Goal: Task Accomplishment & Management: Manage account settings

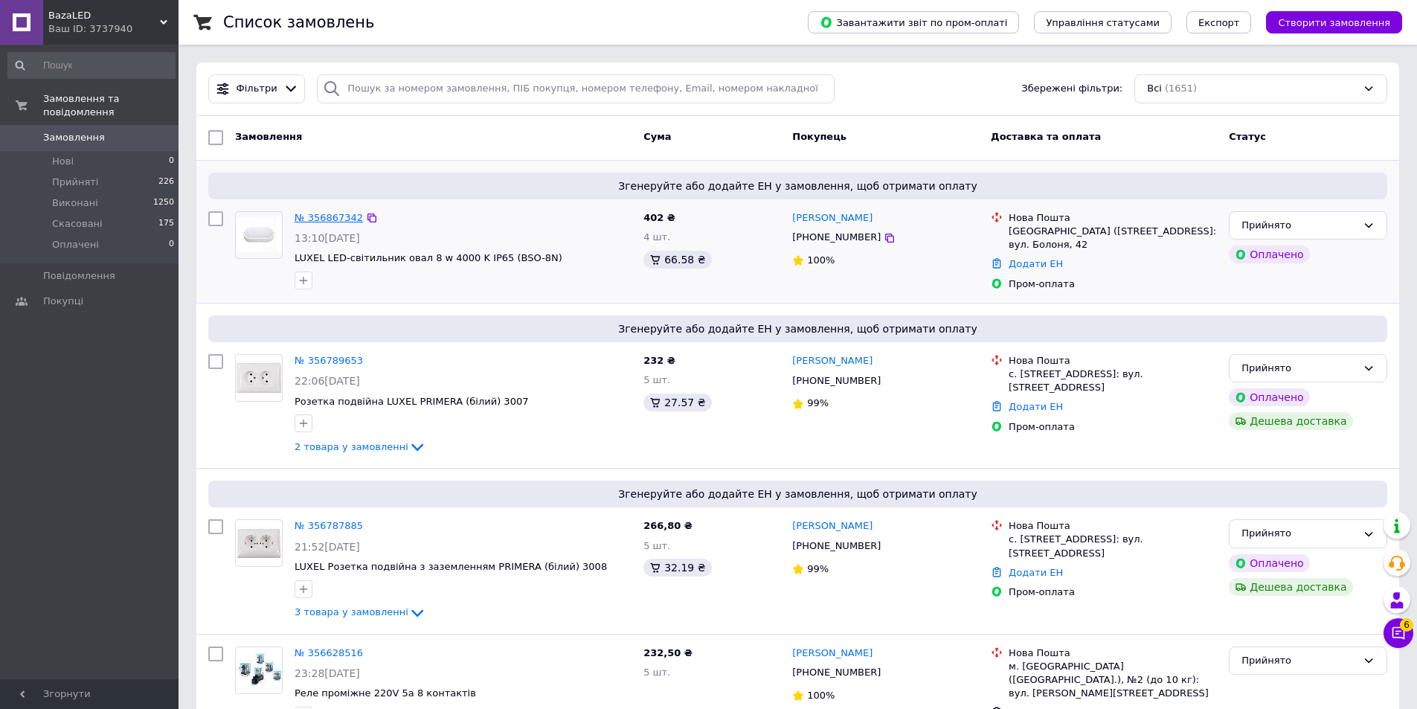
click at [317, 219] on link "№ 356867342" at bounding box center [329, 217] width 68 height 11
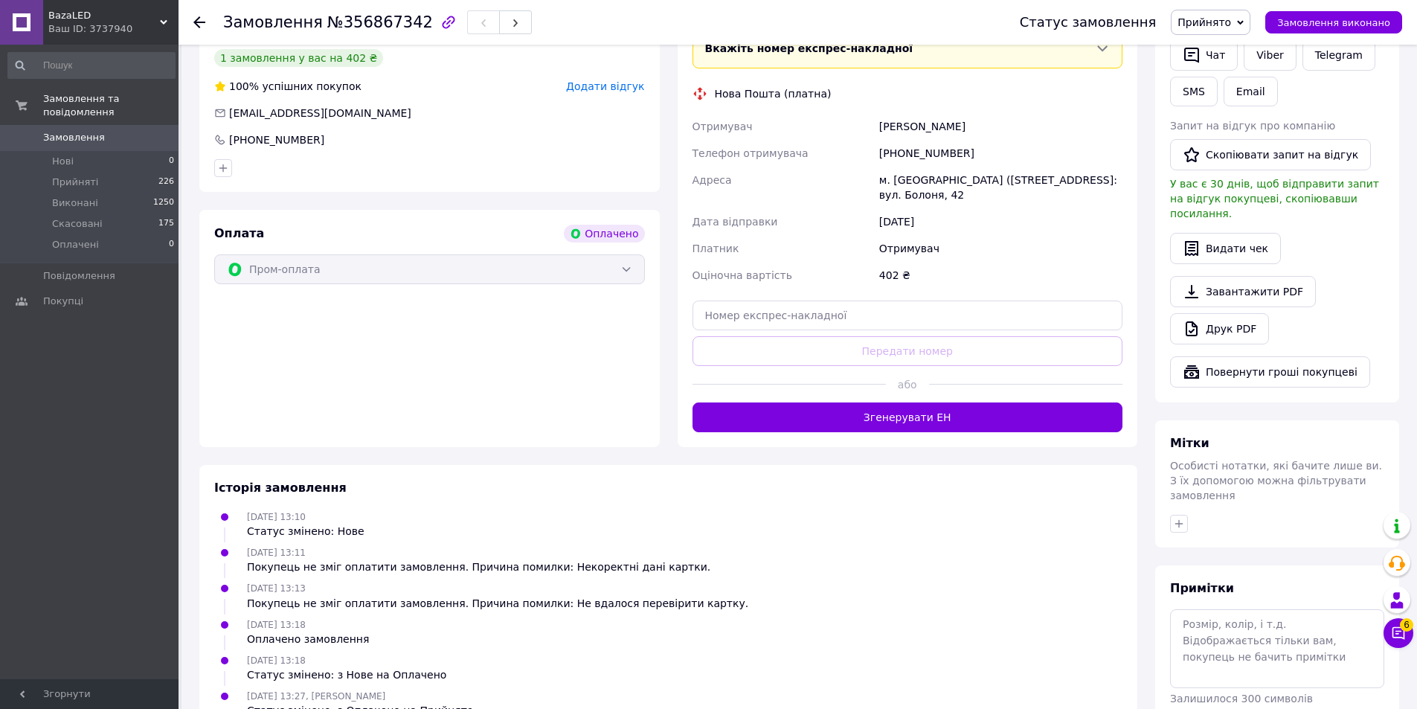
scroll to position [421, 0]
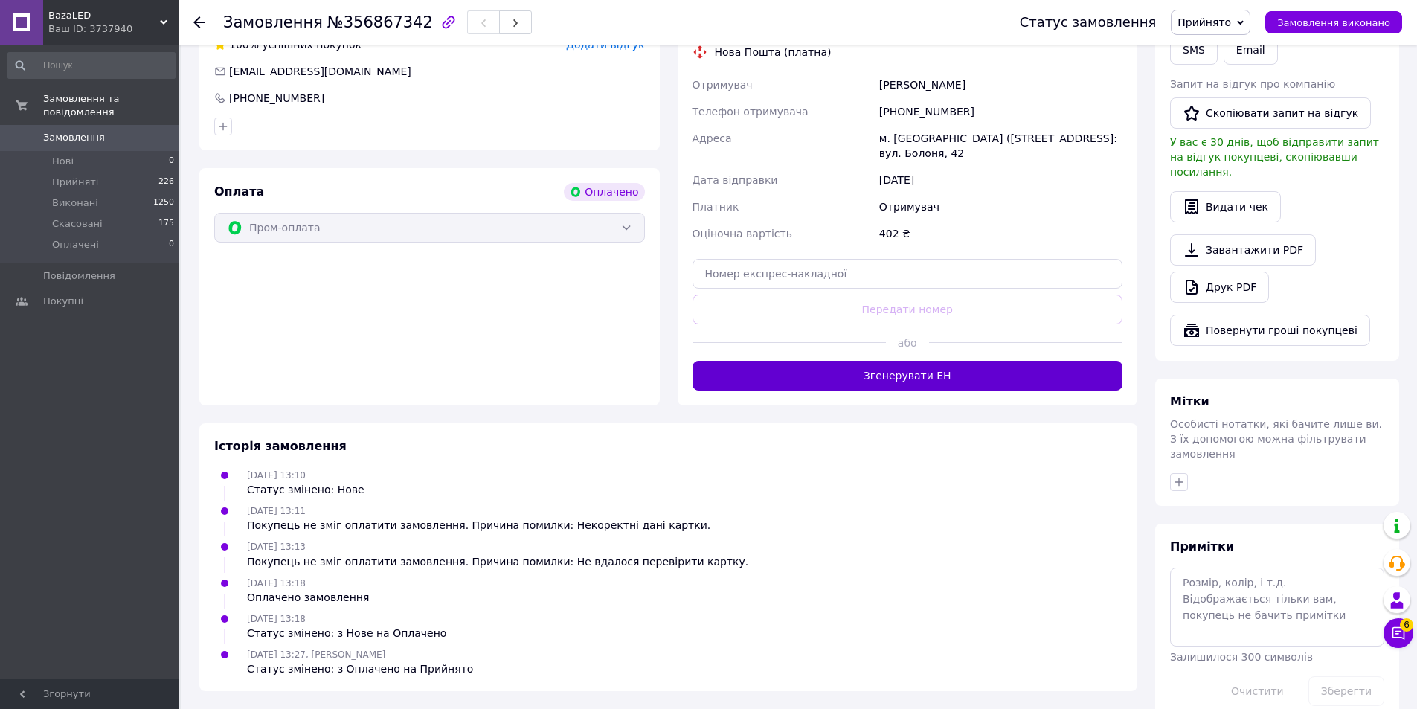
click at [833, 361] on button "Згенерувати ЕН" at bounding box center [908, 376] width 431 height 30
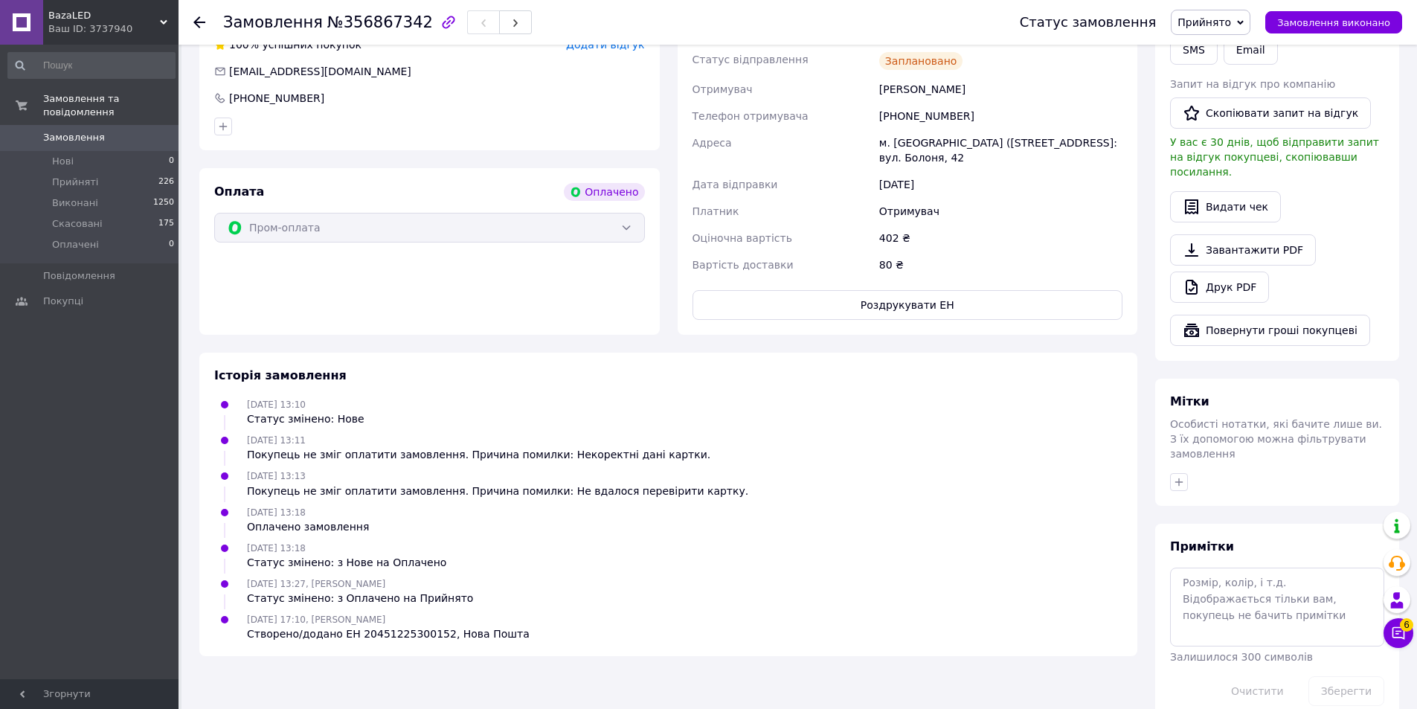
click at [62, 131] on span "Замовлення" at bounding box center [74, 137] width 62 height 13
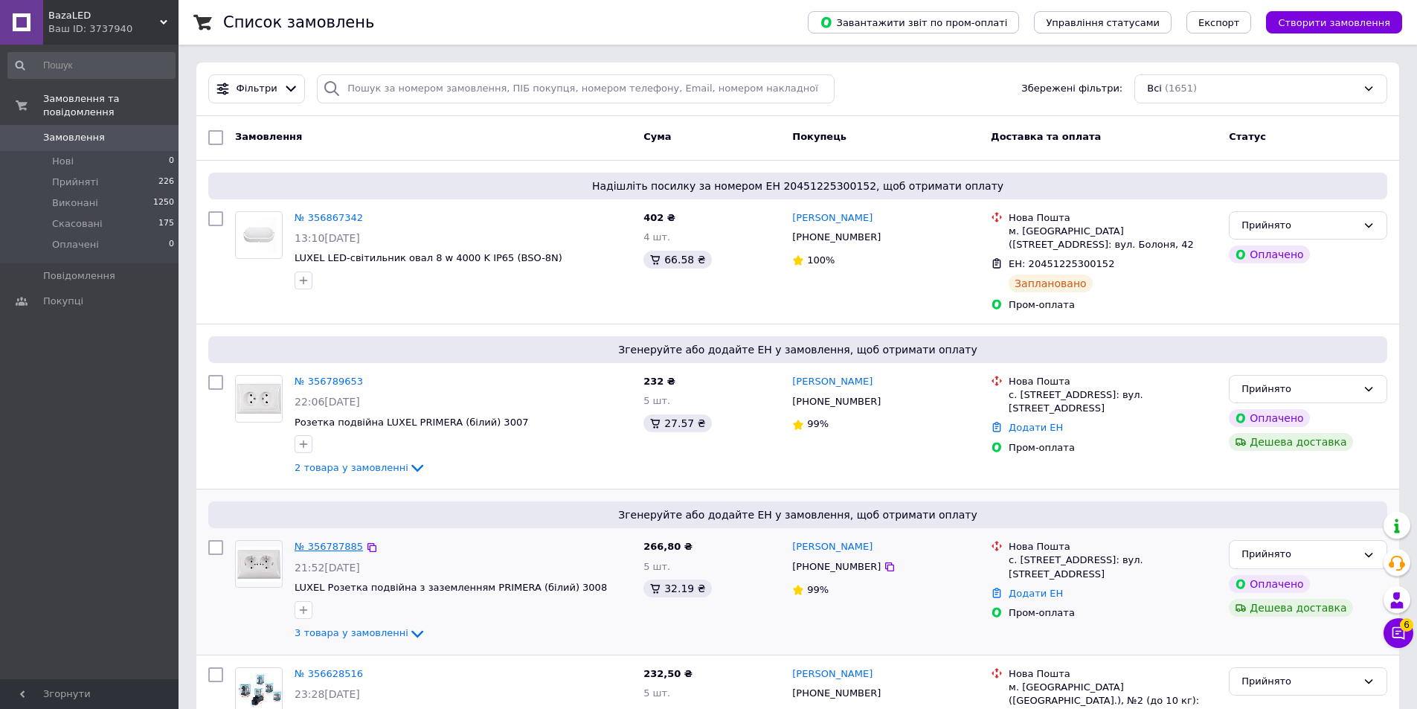
click at [327, 550] on link "№ 356787885" at bounding box center [329, 546] width 68 height 11
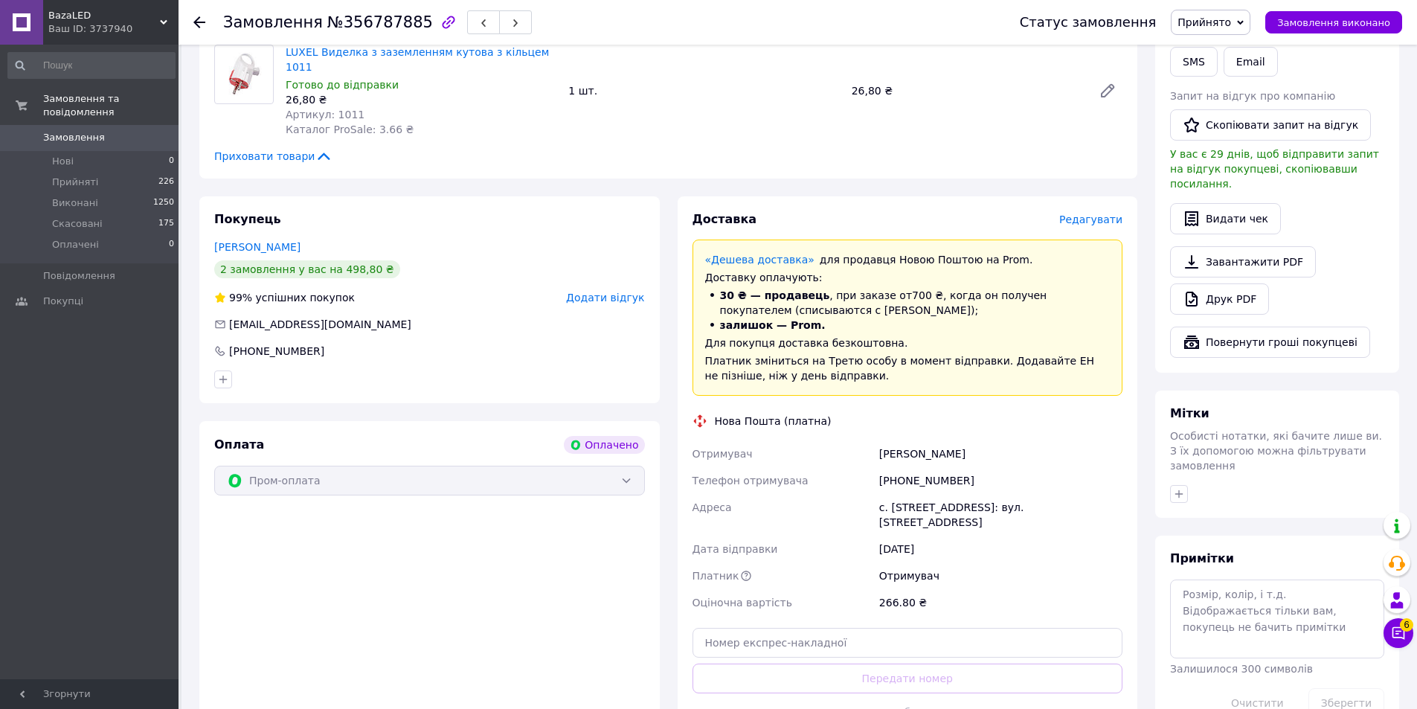
scroll to position [558, 0]
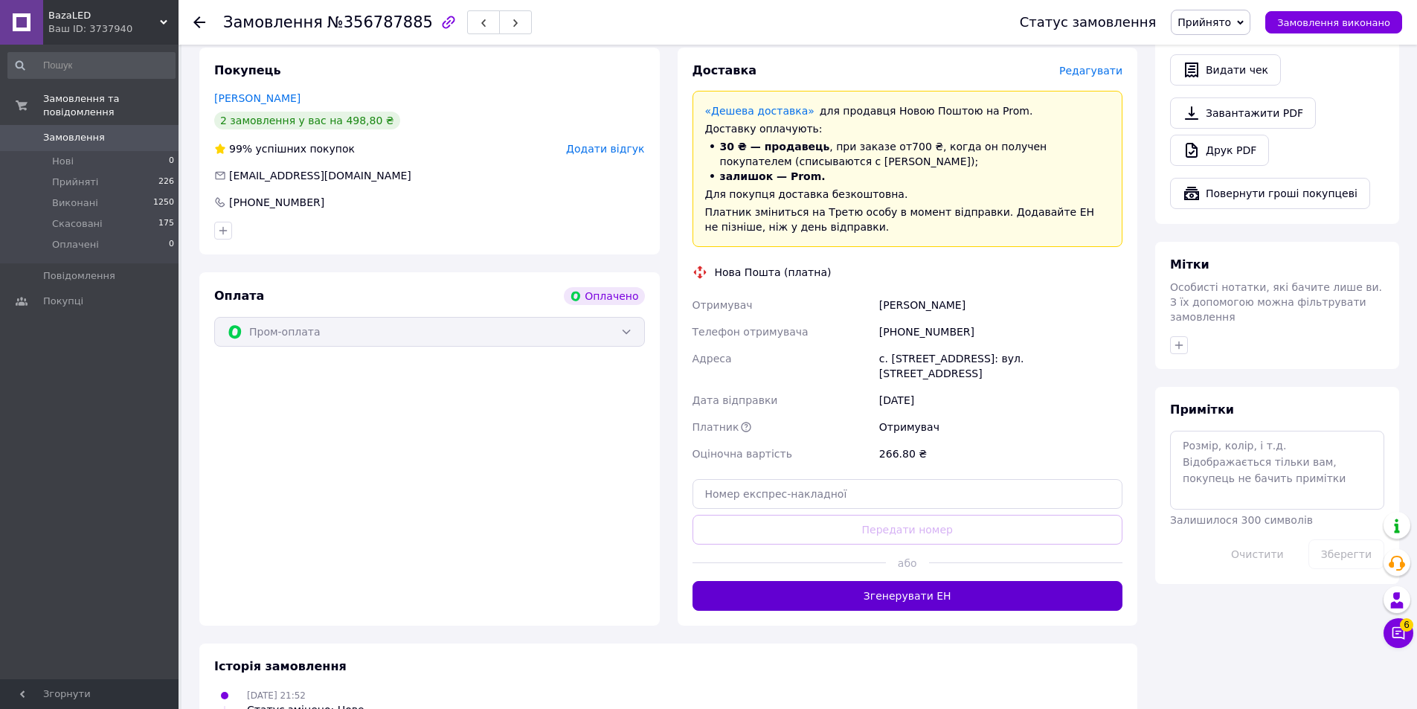
click at [847, 581] on button "Згенерувати ЕН" at bounding box center [908, 596] width 431 height 30
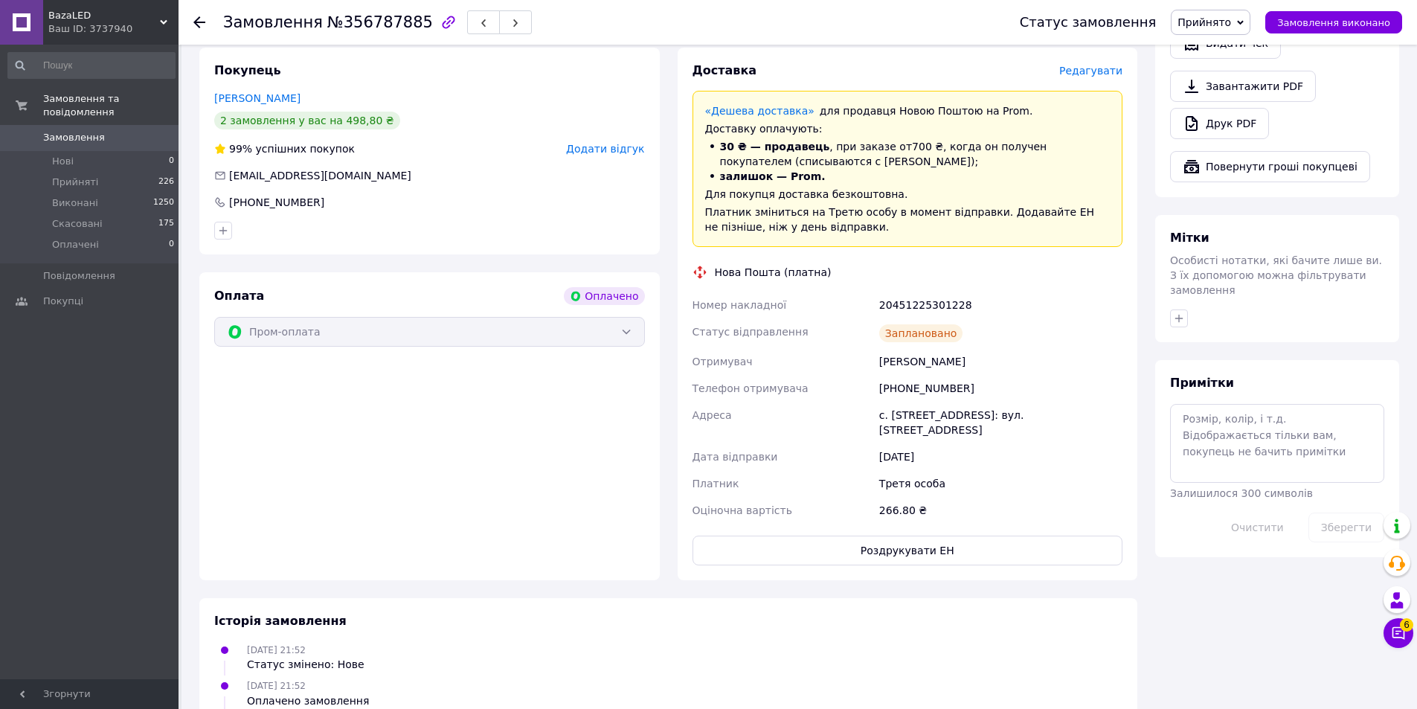
click at [103, 131] on span "Замовлення" at bounding box center [90, 137] width 94 height 13
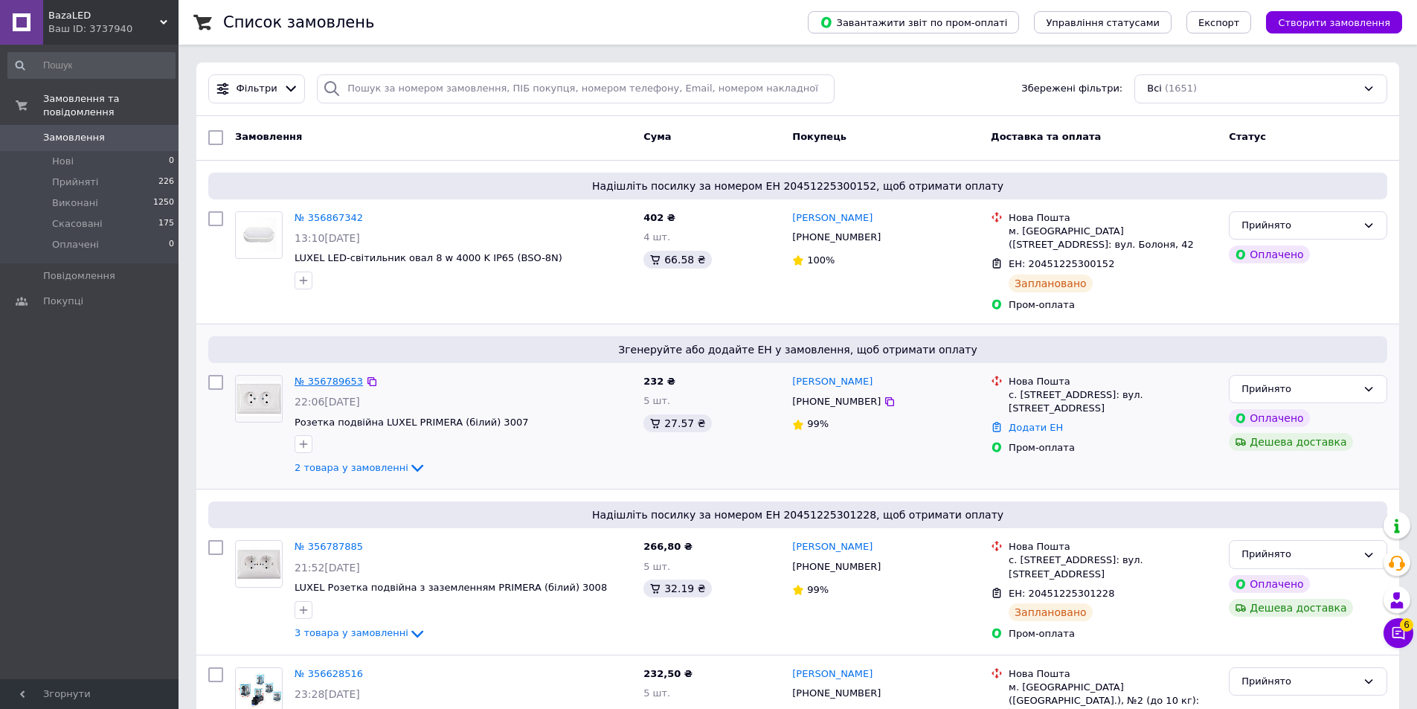
click at [312, 377] on link "№ 356789653" at bounding box center [329, 381] width 68 height 11
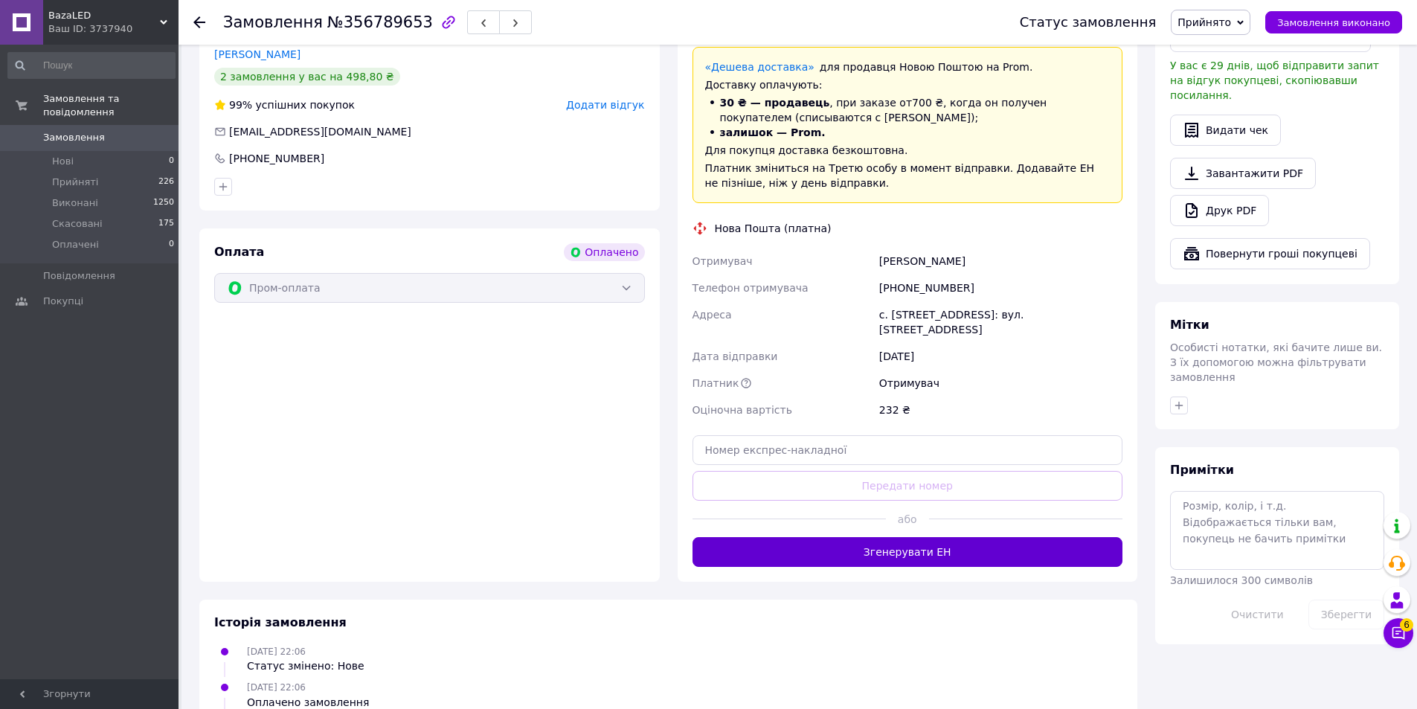
scroll to position [499, 0]
click at [833, 536] on button "Згенерувати ЕН" at bounding box center [908, 551] width 431 height 30
